Goal: Use online tool/utility: Use online tool/utility

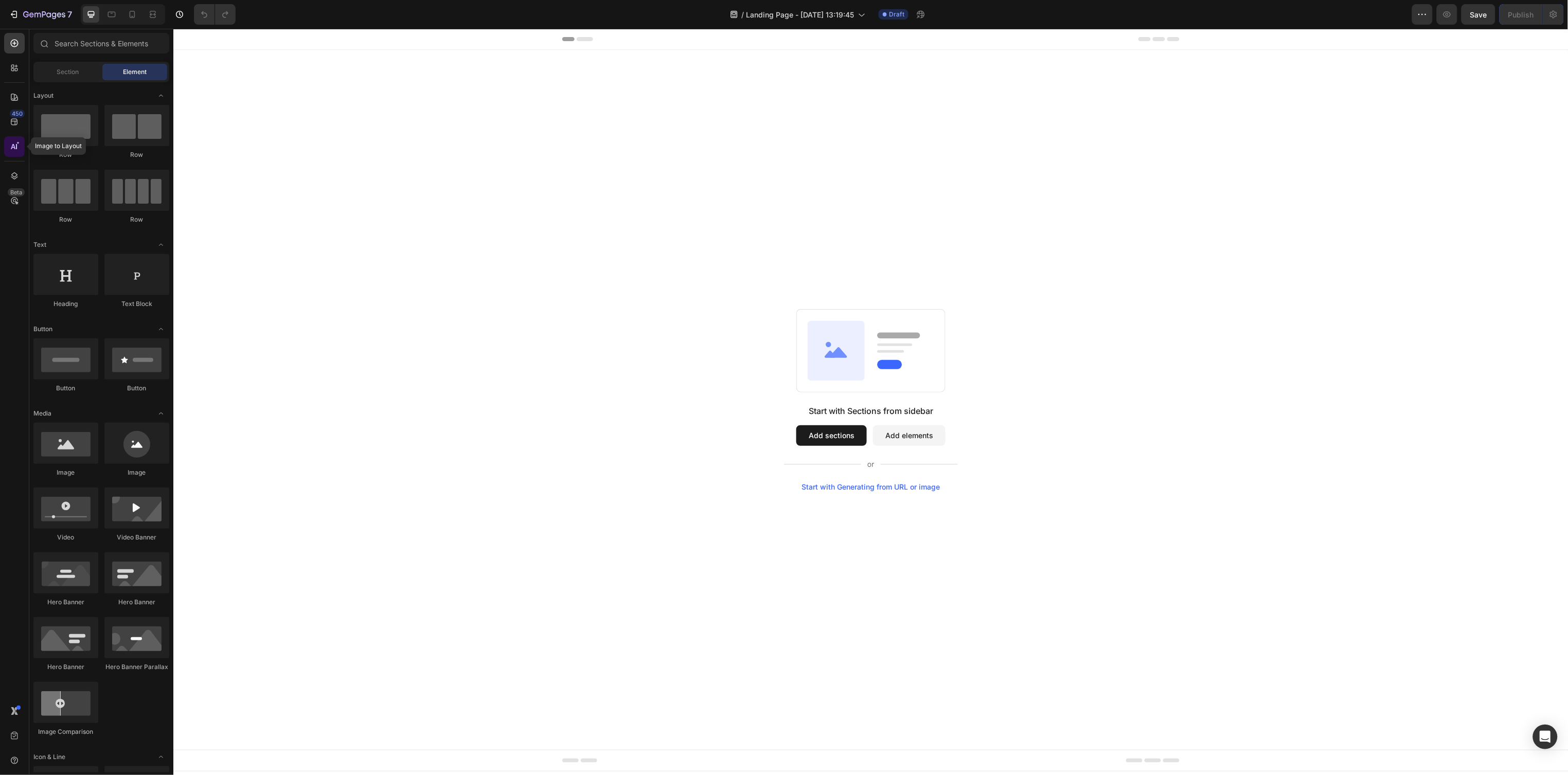
click at [15, 153] on div at bounding box center [15, 147] width 21 height 21
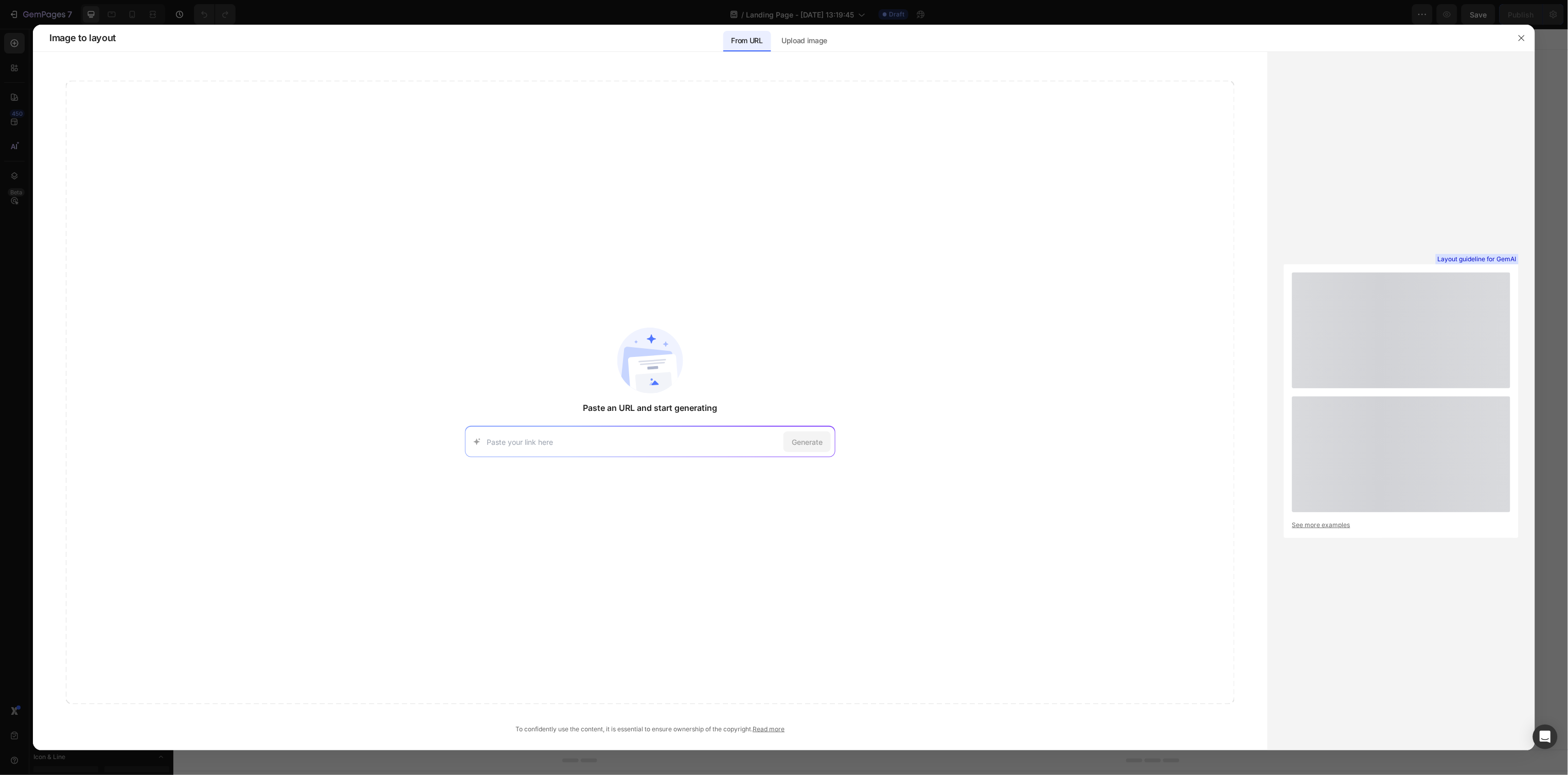
click at [547, 440] on input at bounding box center [633, 442] width 293 height 11
type input "[URL][DOMAIN_NAME]"
click at [806, 446] on span "Generate" at bounding box center [807, 442] width 31 height 11
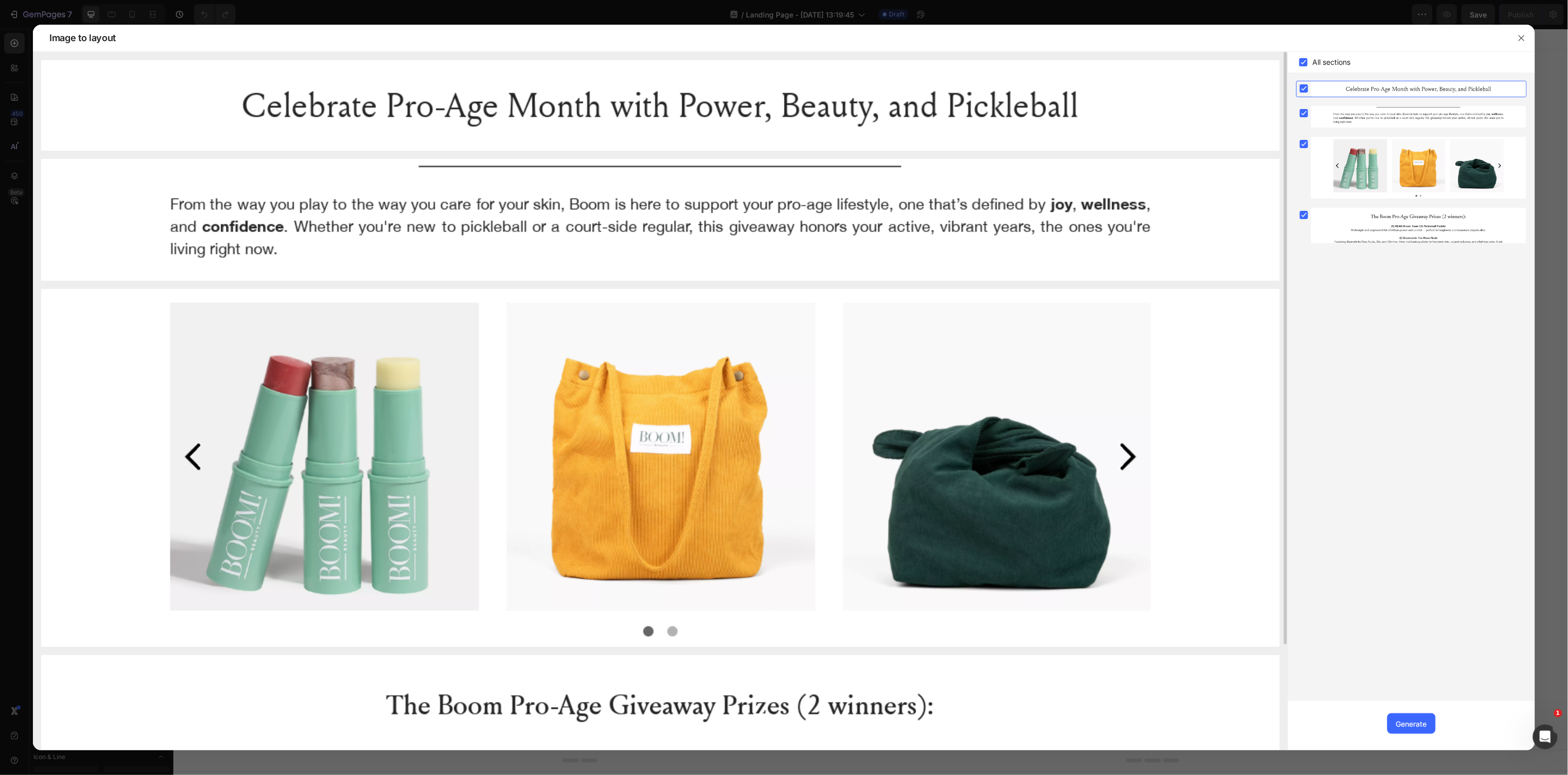
scroll to position [124, 0]
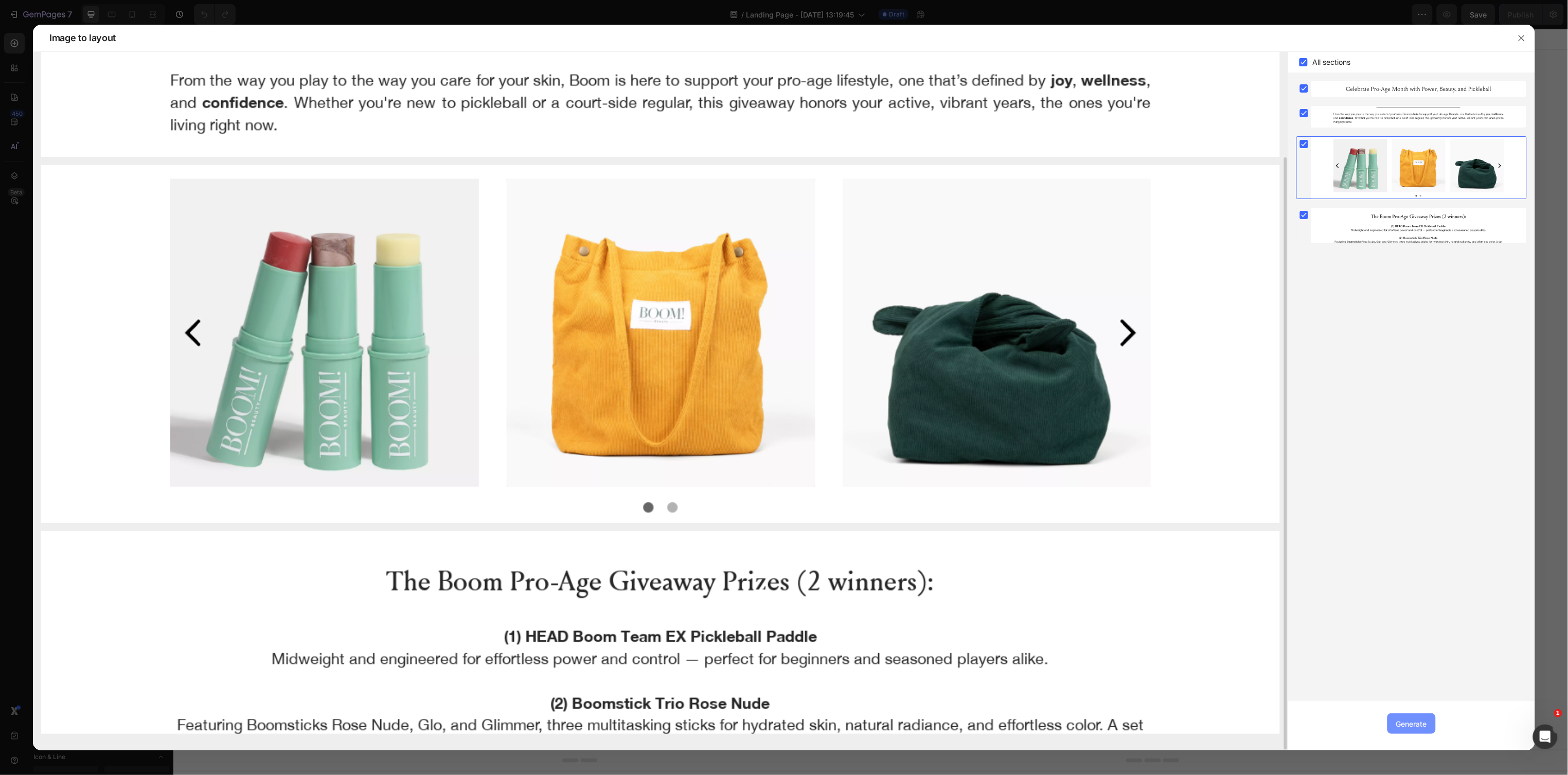
click at [1410, 719] on div "Generate" at bounding box center [1412, 724] width 31 height 11
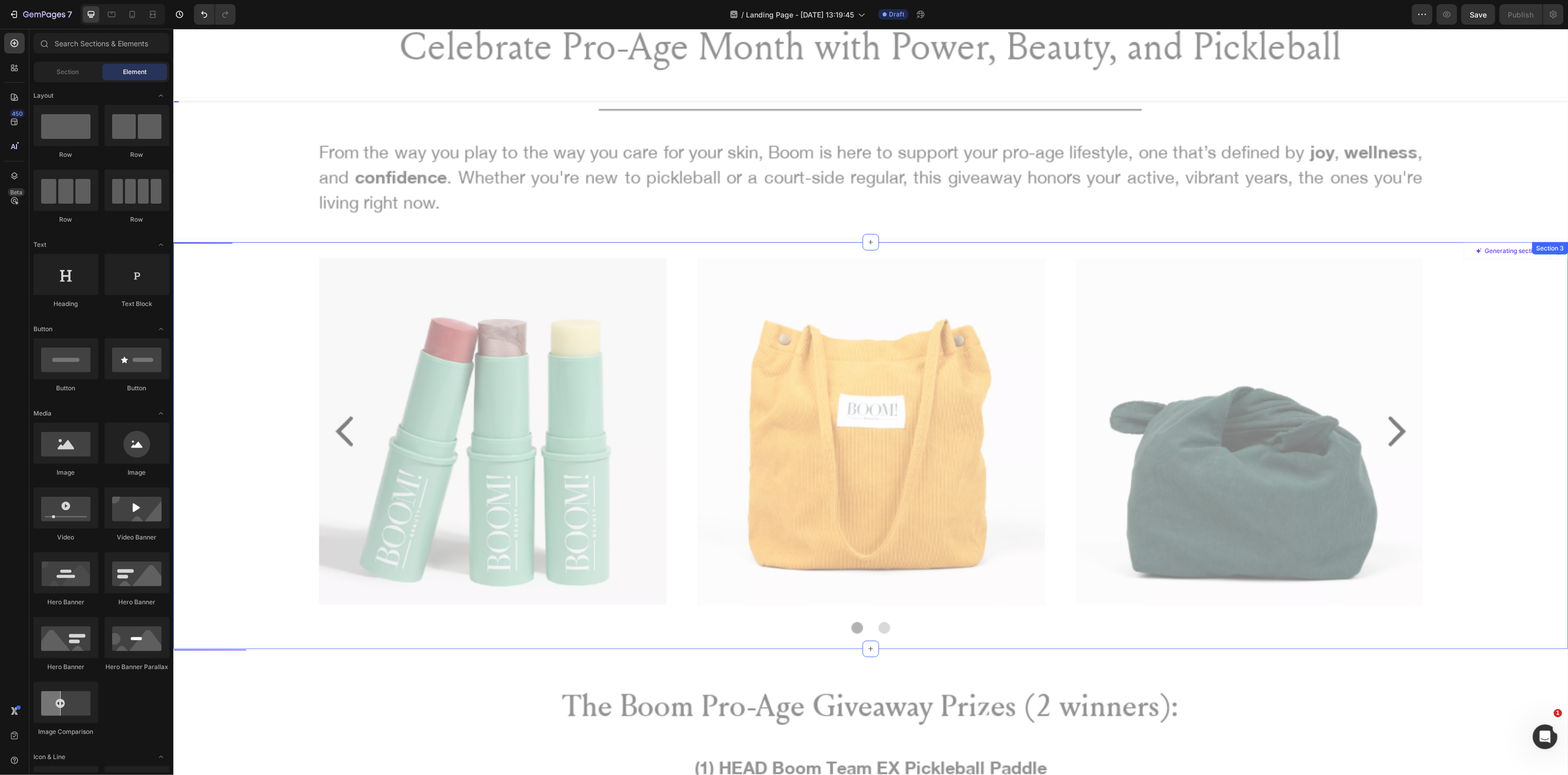
scroll to position [0, 0]
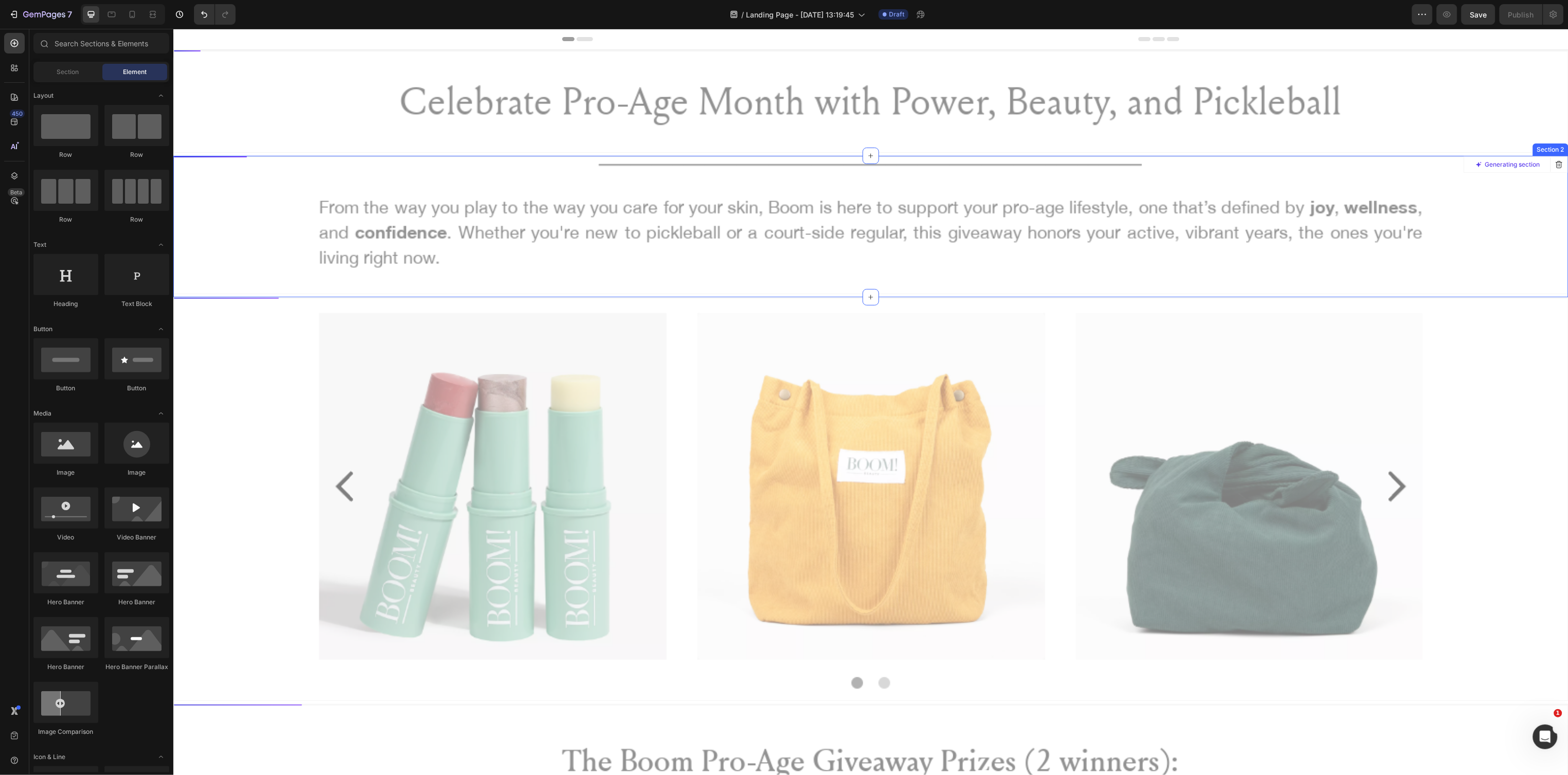
click at [841, 233] on div at bounding box center [870, 224] width 1394 height 137
